Goal: Information Seeking & Learning: Understand process/instructions

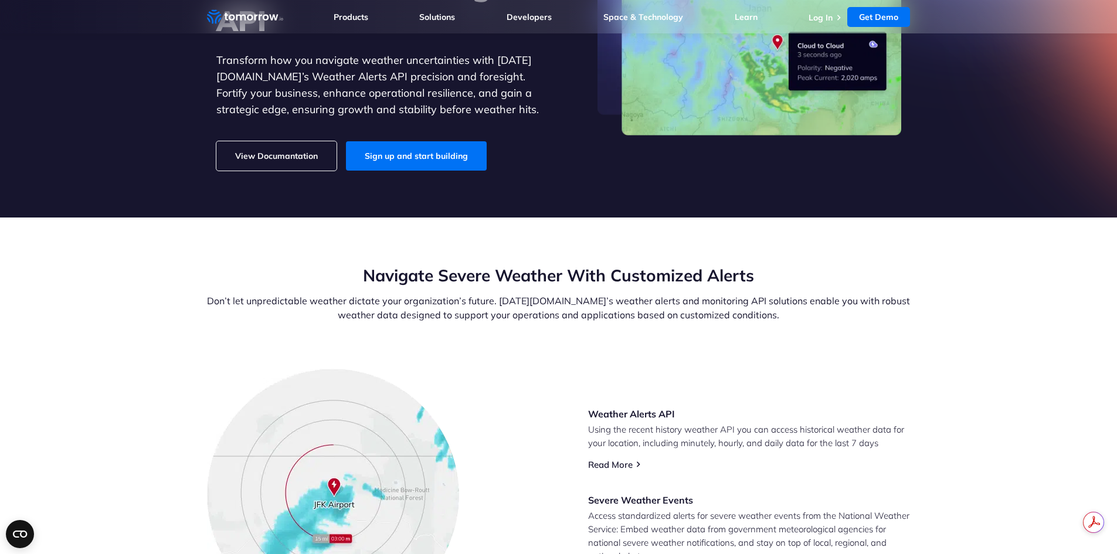
scroll to position [209, 0]
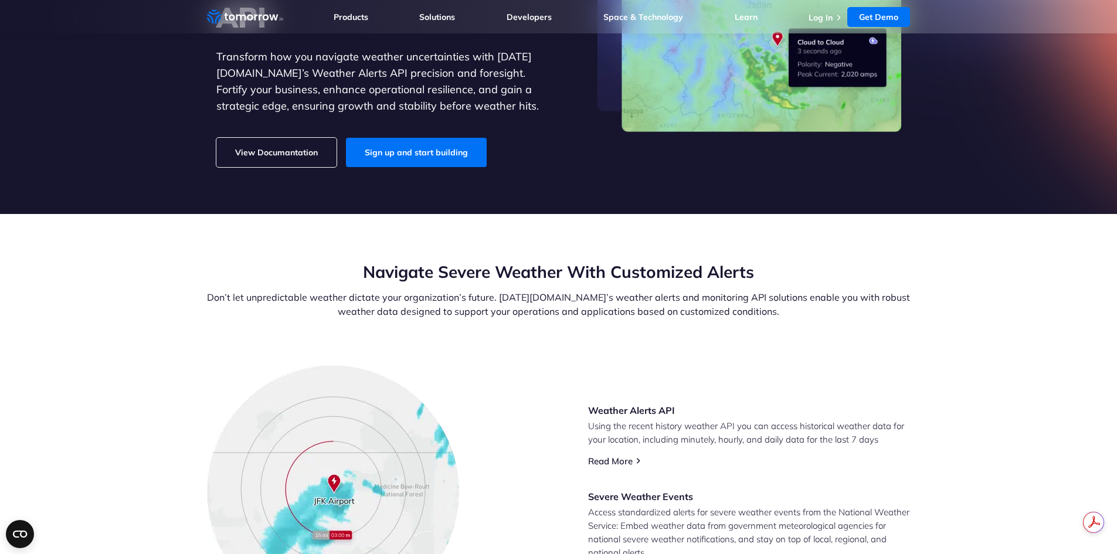
click at [257, 150] on link "View Documantation" at bounding box center [276, 152] width 120 height 29
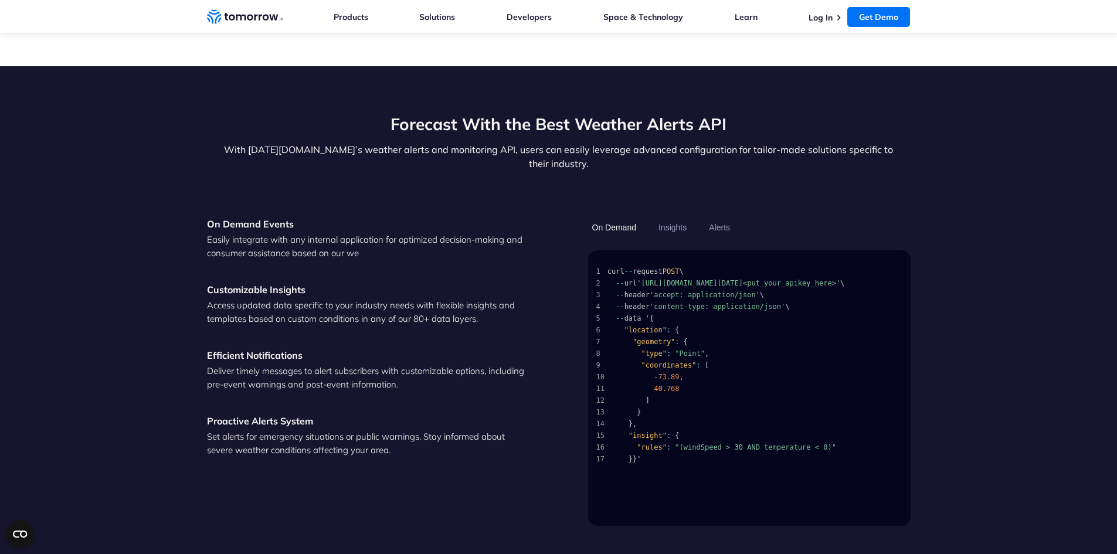
scroll to position [1528, 0]
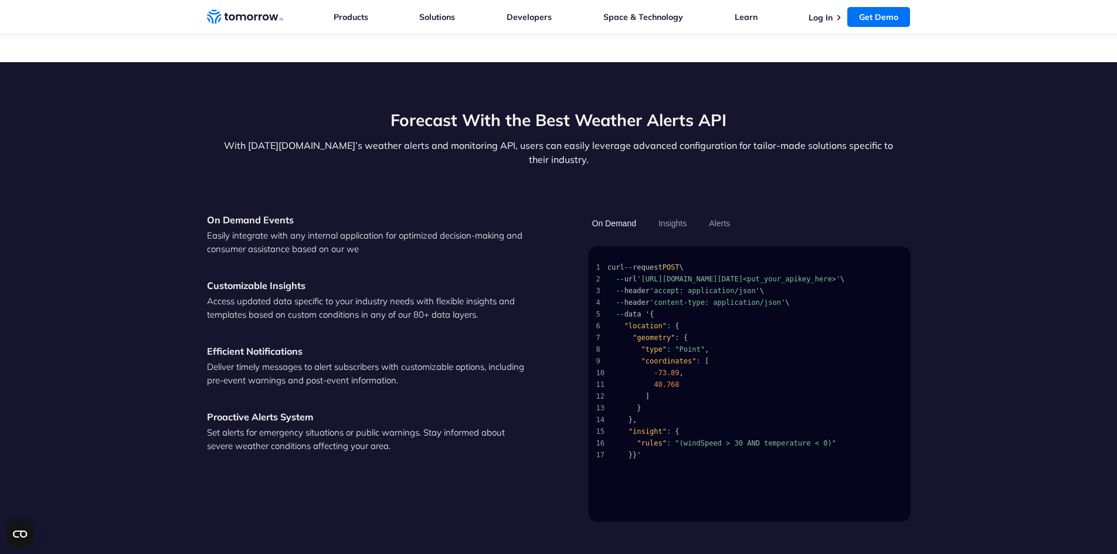
drag, startPoint x: 637, startPoint y: 261, endPoint x: 726, endPoint y: 281, distance: 91.2
click at [726, 281] on span "'https://api.tomorrow.io/v4/events-timeline?apikey=<put_your_apikey_here>'" at bounding box center [738, 279] width 203 height 12
copy span "https://api.tomorrow.io/v4/events-timeline?apikey=<put_your_apikey_here>'"
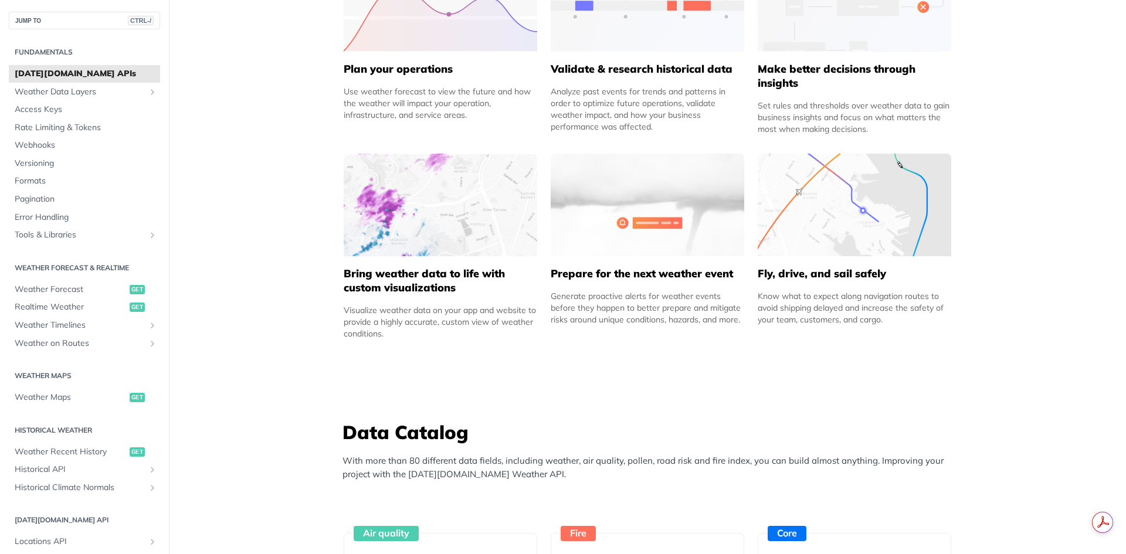
scroll to position [638, 0]
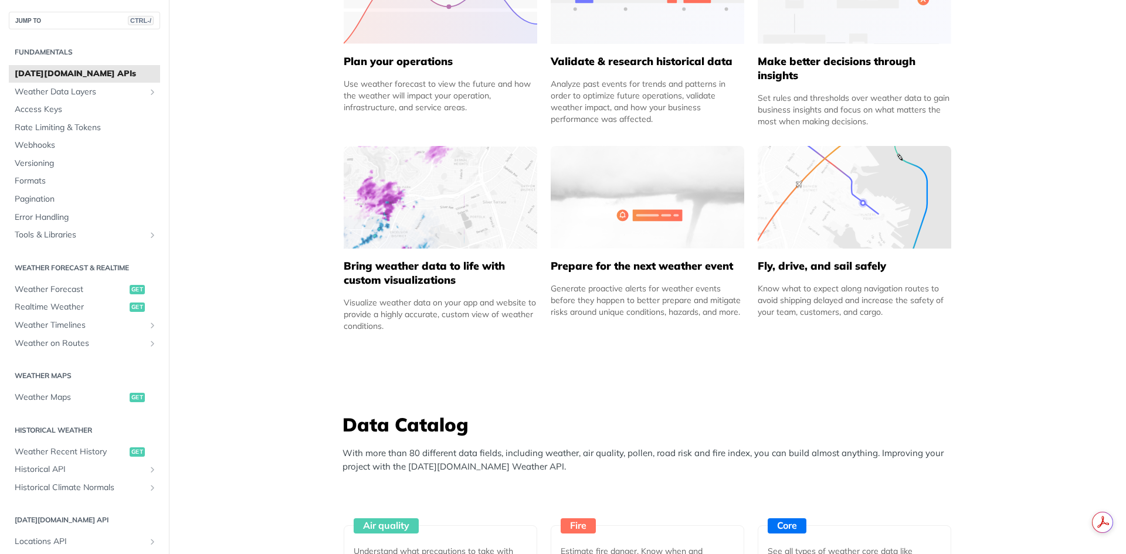
drag, startPoint x: 867, startPoint y: 205, endPoint x: 1054, endPoint y: 287, distance: 204.0
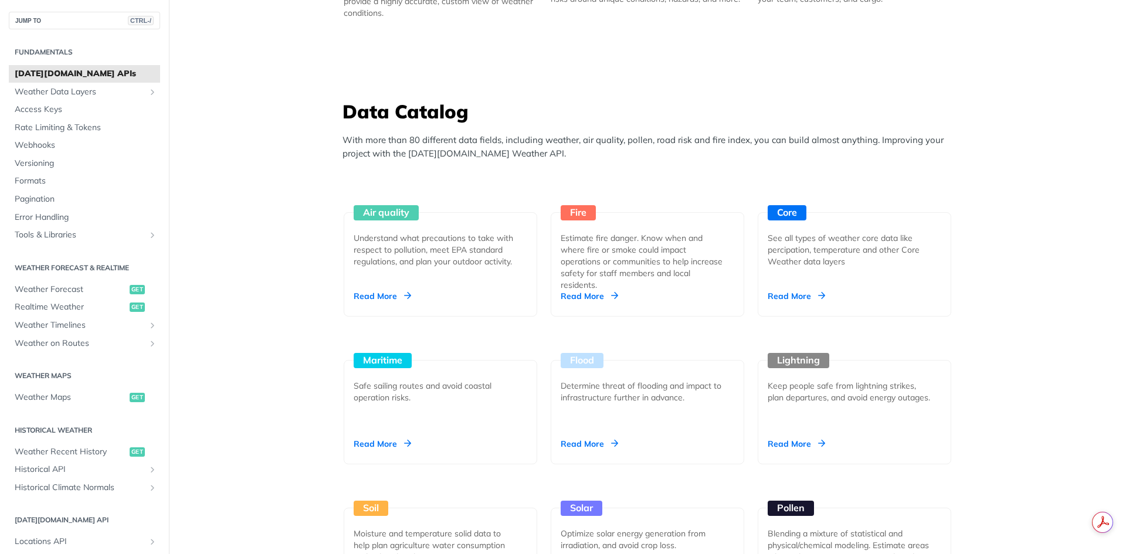
scroll to position [950, 0]
click at [604, 431] on div "Flood Determine threat of flooding and impact to infrastructure further in adva…" at bounding box center [647, 413] width 193 height 104
click at [581, 431] on div "Flood Determine threat of flooding and impact to infrastructure further in adva…" at bounding box center [647, 413] width 193 height 104
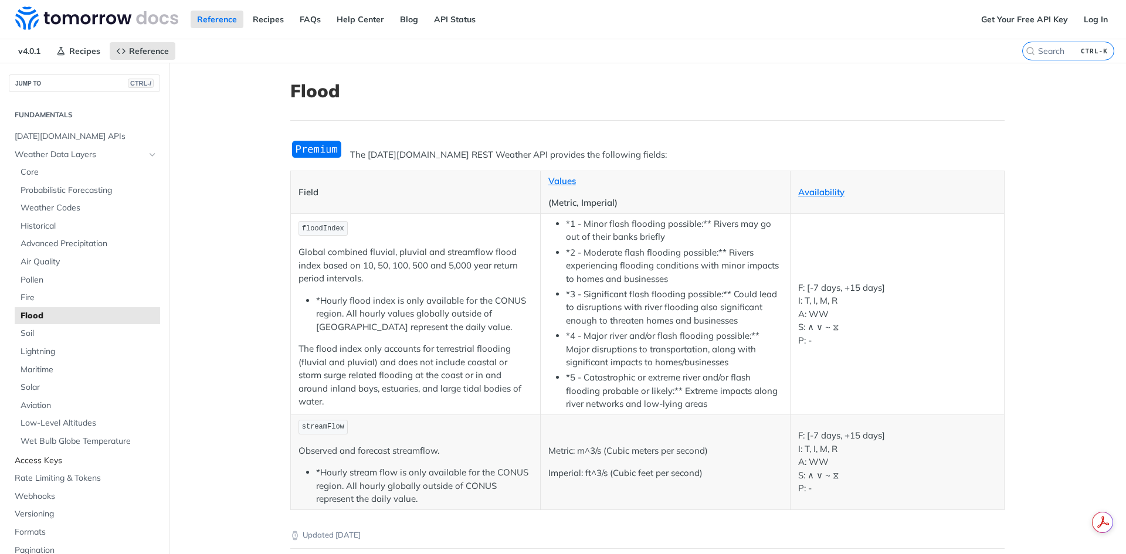
click at [61, 462] on span "Access Keys" at bounding box center [86, 461] width 142 height 12
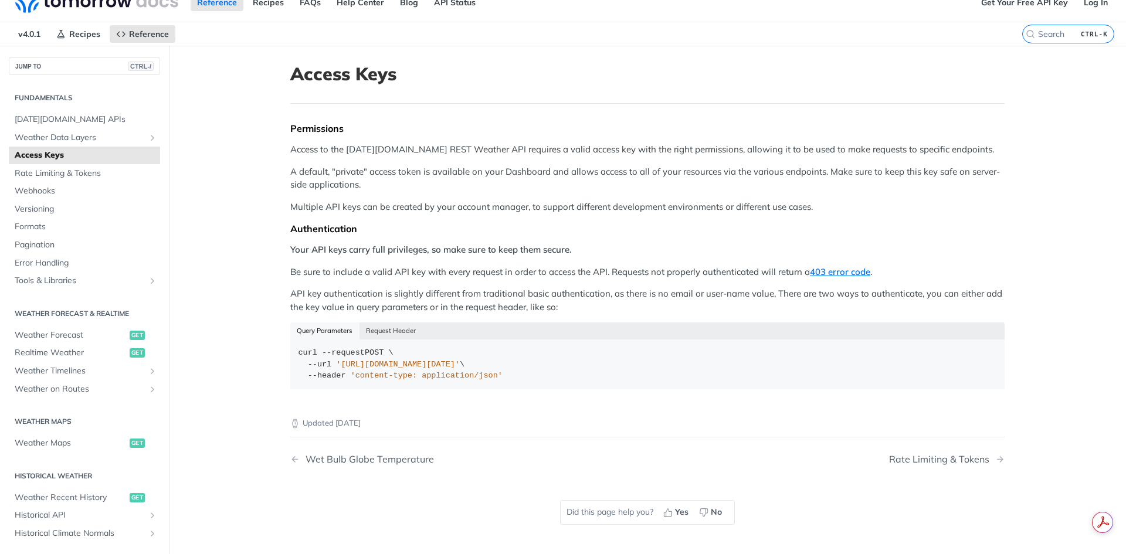
scroll to position [19, 0]
click at [403, 329] on button "Request Header" at bounding box center [390, 329] width 63 height 16
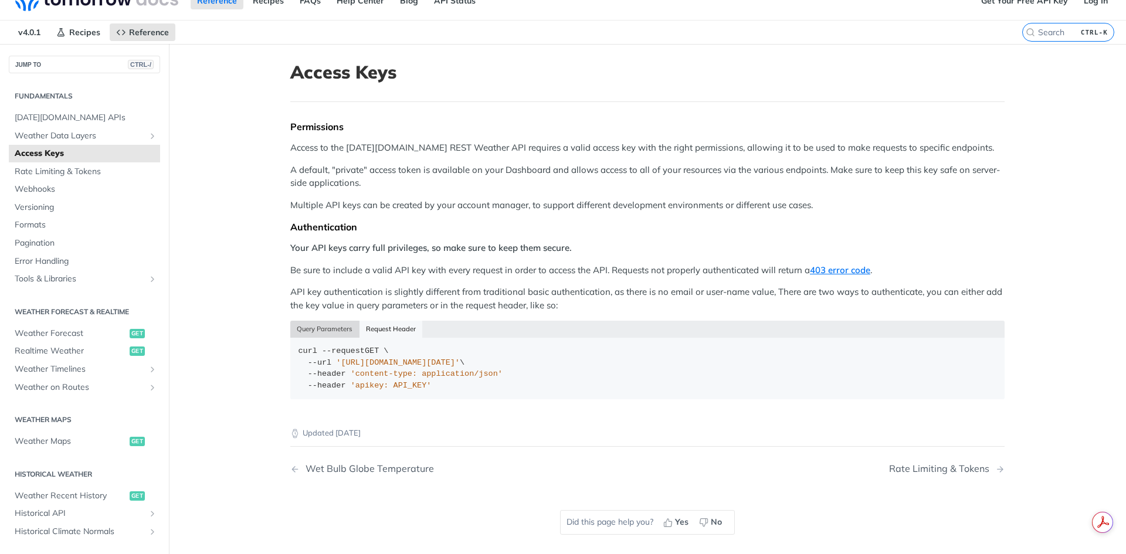
click at [320, 331] on button "Query Parameters" at bounding box center [324, 329] width 69 height 16
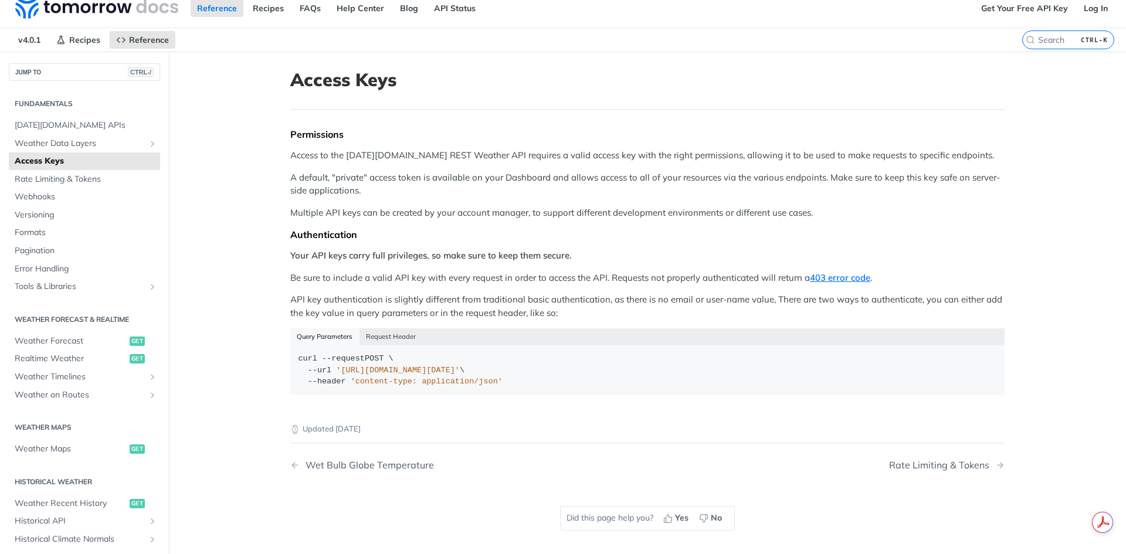
scroll to position [11, 0]
click at [466, 282] on p "Be sure to include a valid API key with every request in order to access the AP…" at bounding box center [647, 278] width 714 height 13
click at [1008, 11] on link "Get Your Free API Key" at bounding box center [1024, 9] width 100 height 18
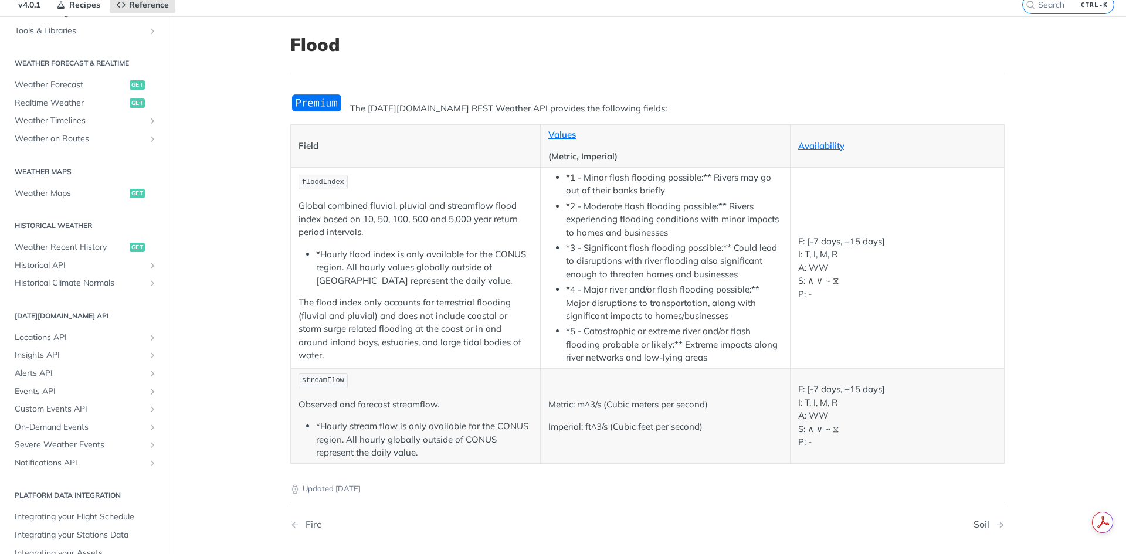
scroll to position [513, 0]
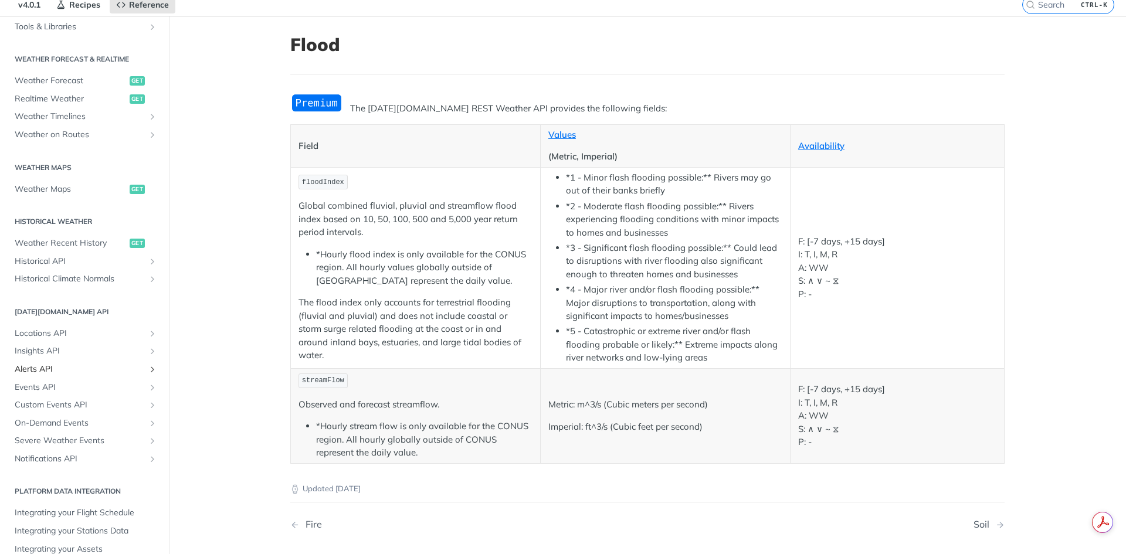
click at [41, 367] on span "Alerts API" at bounding box center [80, 370] width 130 height 12
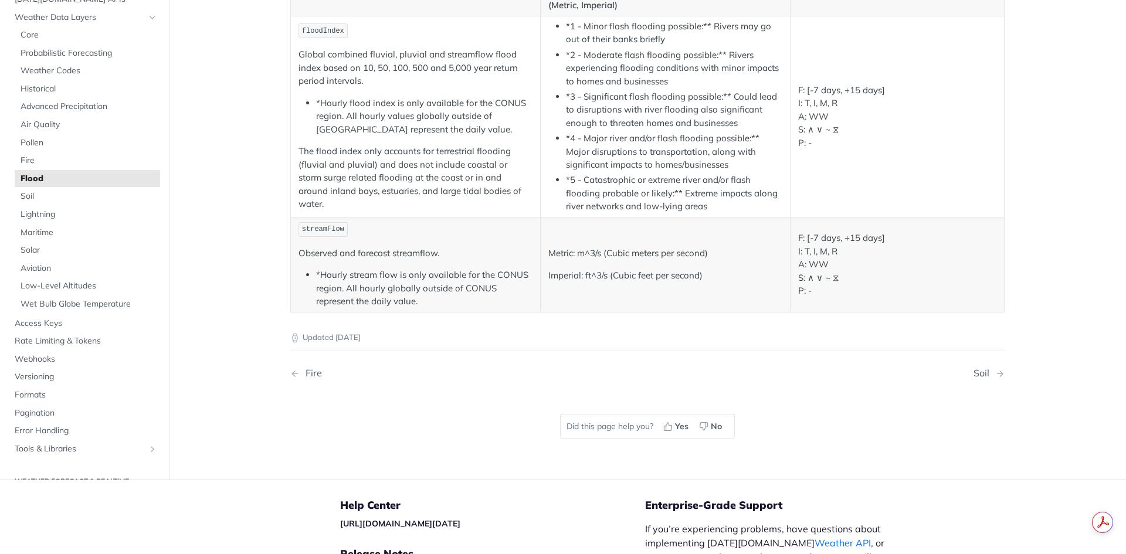
scroll to position [198, 0]
click at [462, 348] on div "Updated [DATE] Fire Soil Did this page help you? Yes No" at bounding box center [647, 387] width 714 height 150
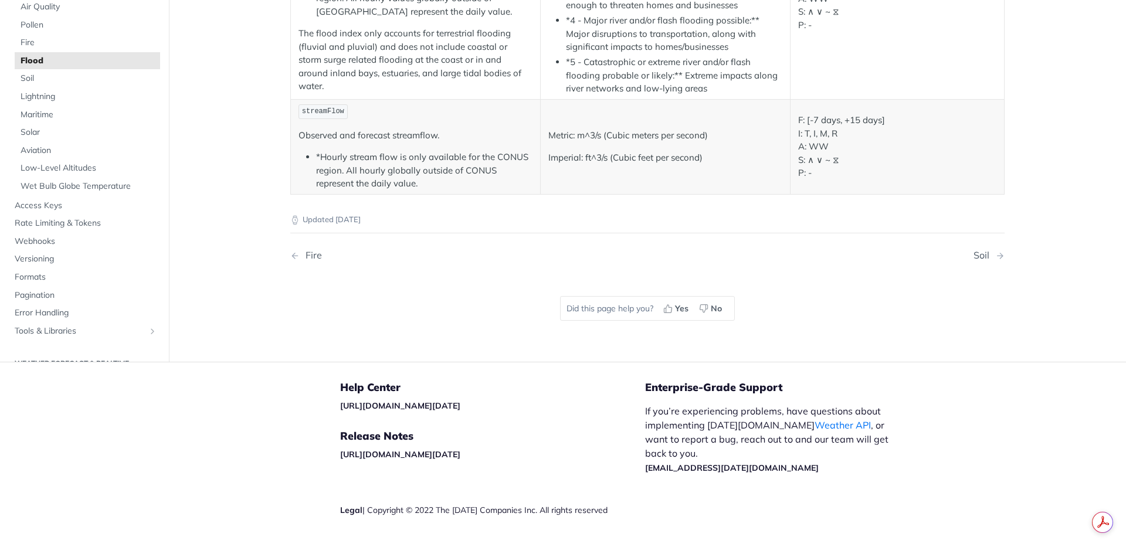
scroll to position [316, 0]
click at [63, 201] on span "Access Keys" at bounding box center [86, 205] width 142 height 12
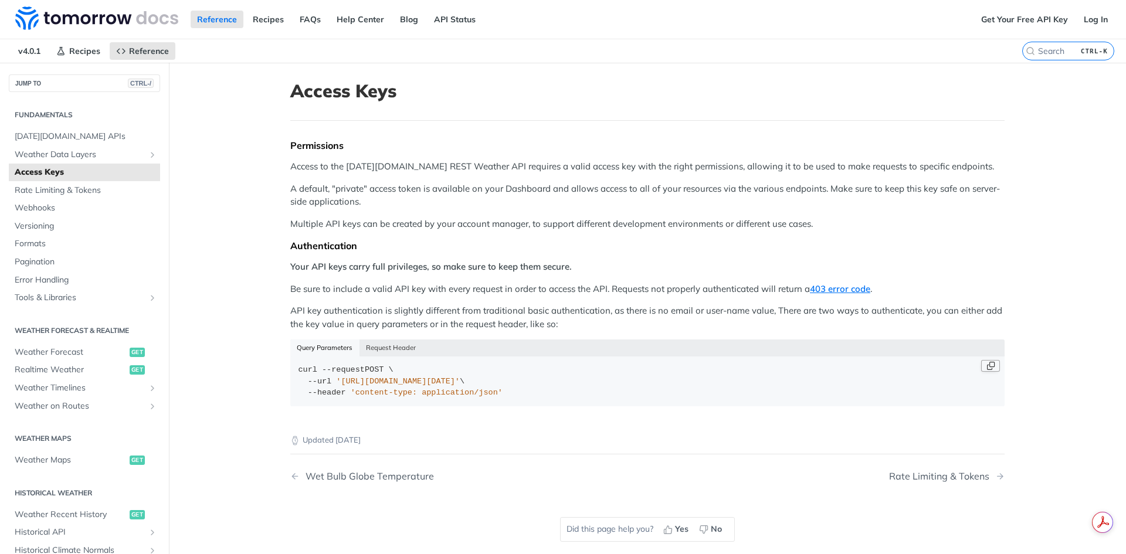
click at [987, 366] on button "Copy Code" at bounding box center [990, 366] width 19 height 12
click at [643, 398] on div "curl --request POST \ --url '[URL][DOMAIN_NAME][DATE]' \ --header 'content-type…" at bounding box center [647, 381] width 698 height 35
drag, startPoint x: 332, startPoint y: 377, endPoint x: 554, endPoint y: 384, distance: 221.7
click at [460, 384] on span "'[URL][DOMAIN_NAME][DATE]'" at bounding box center [398, 381] width 124 height 9
copy span "[URL][DOMAIN_NAME][DATE]"
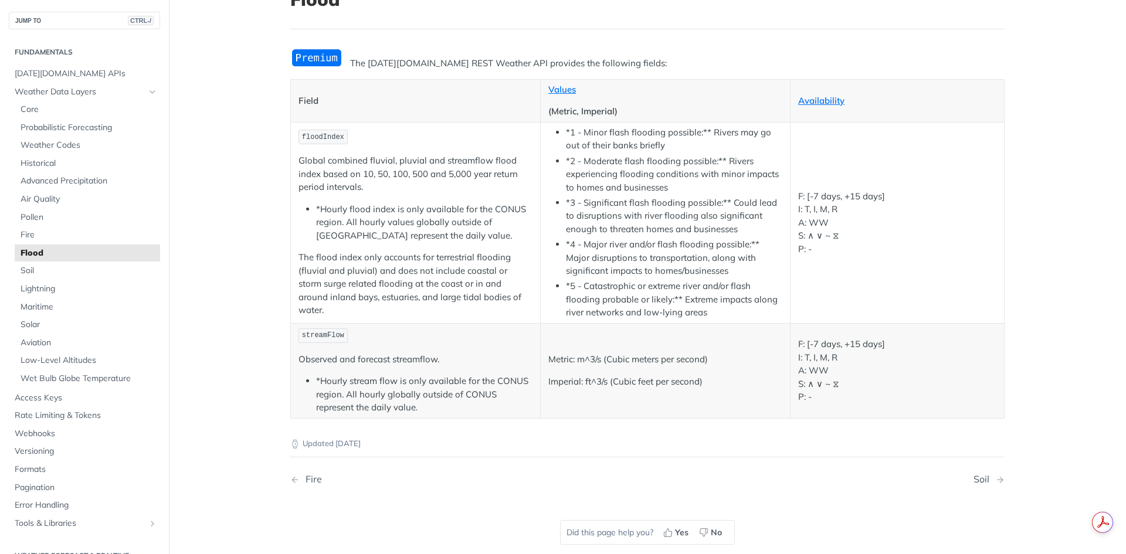
scroll to position [91, 0]
click at [313, 142] on span "floodIndex" at bounding box center [323, 138] width 42 height 8
click at [814, 98] on link "Availability" at bounding box center [821, 101] width 46 height 11
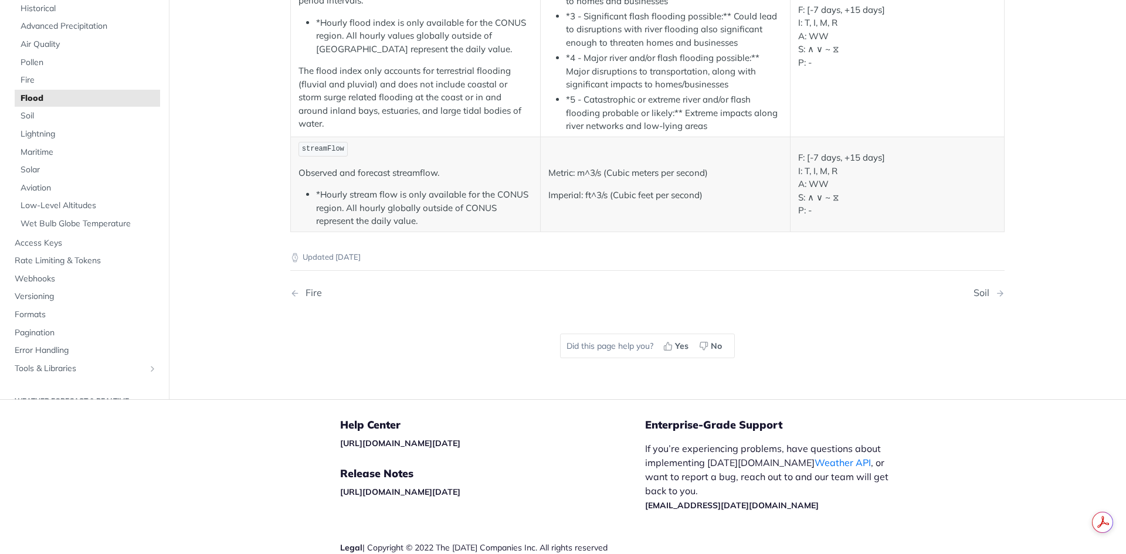
scroll to position [335, 0]
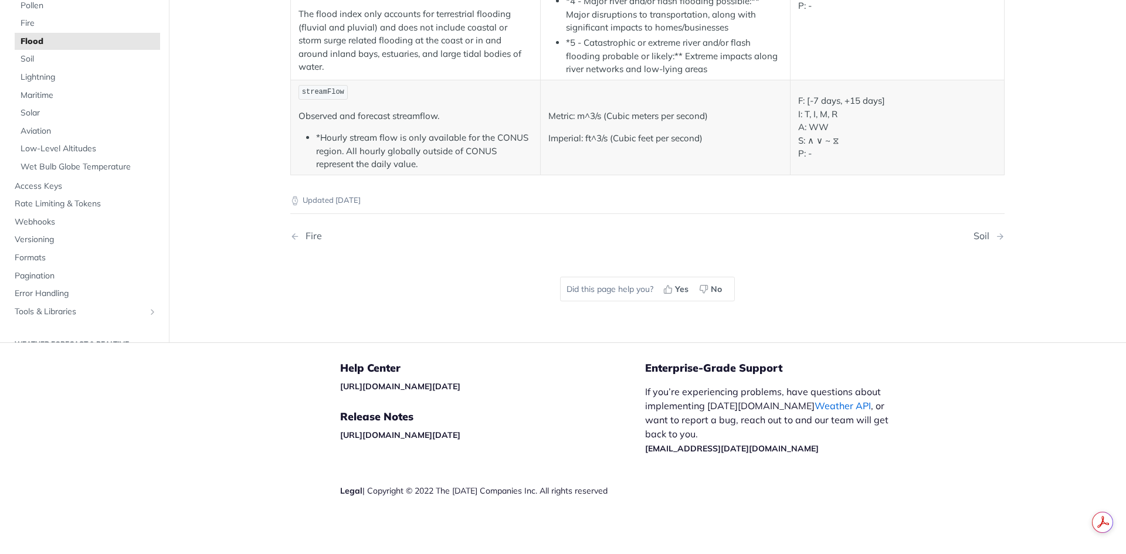
click at [814, 409] on link "Weather API" at bounding box center [842, 406] width 56 height 12
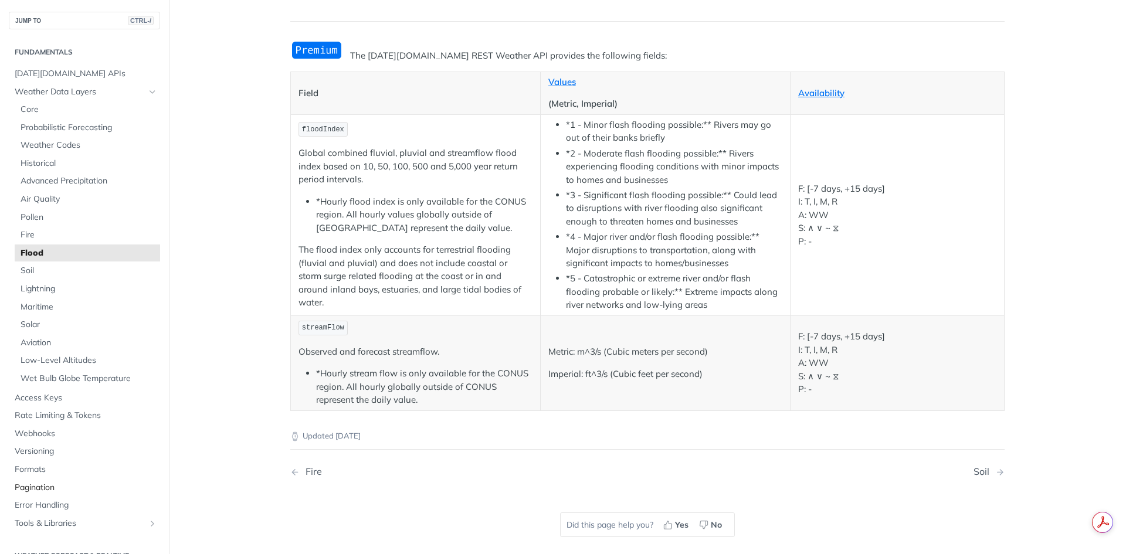
scroll to position [96, 0]
click at [317, 137] on span "floodIndex" at bounding box center [323, 132] width 42 height 8
copy span "floodIndex"
